Goal: Go to known website: Access a specific website the user already knows

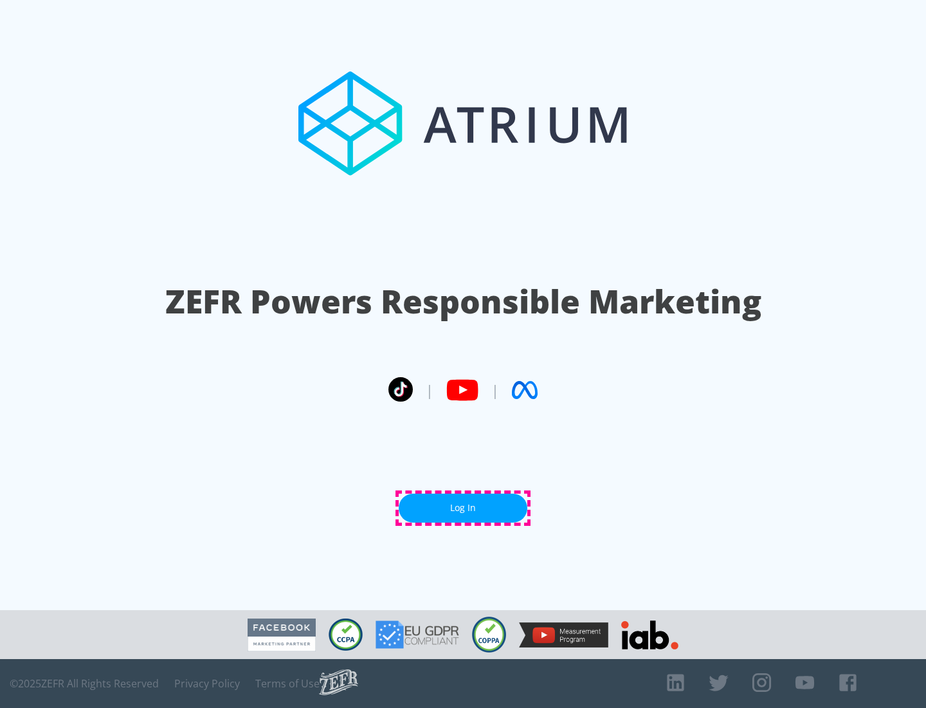
click at [463, 508] on link "Log In" at bounding box center [463, 507] width 129 height 29
